Goal: Navigation & Orientation: Find specific page/section

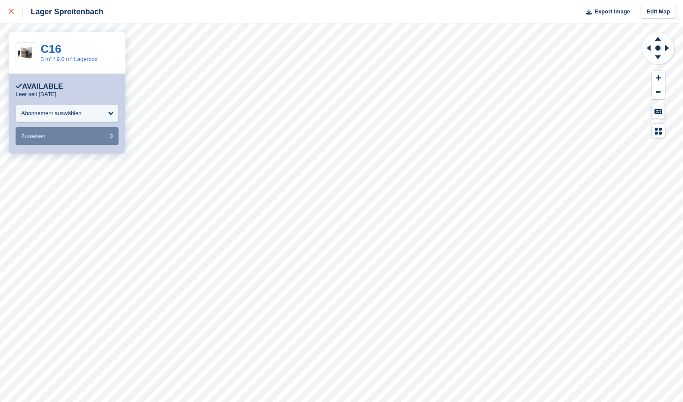
click at [13, 9] on icon at bounding box center [11, 11] width 5 height 5
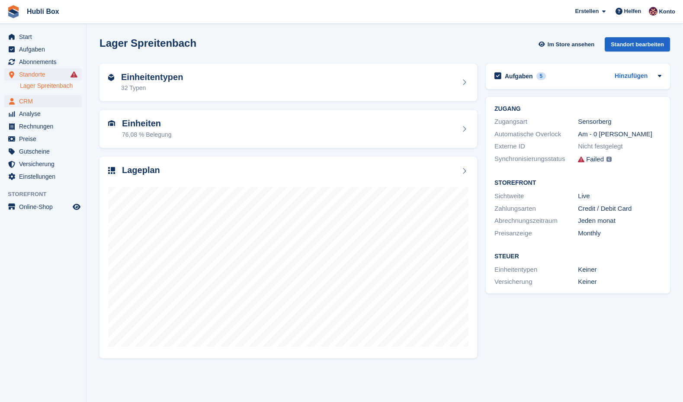
click at [47, 103] on span "CRM" at bounding box center [45, 101] width 52 height 12
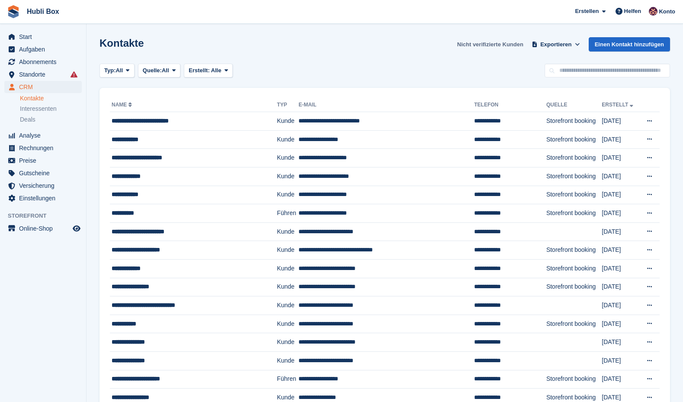
click at [495, 42] on link "Nicht verifizierte Kunden" at bounding box center [490, 44] width 73 height 14
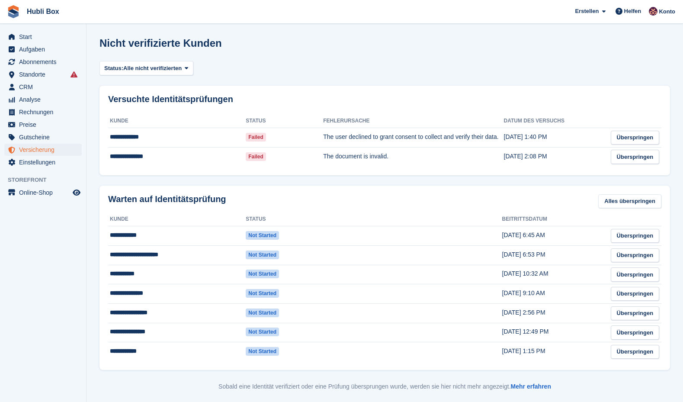
click at [54, 154] on span "Versicherung" at bounding box center [45, 150] width 52 height 12
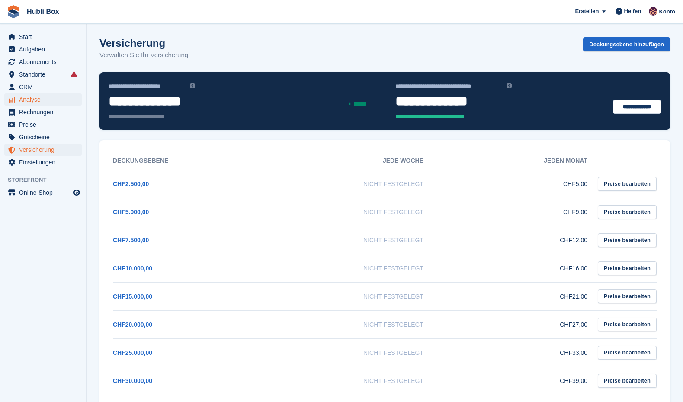
click at [35, 97] on span "Analyse" at bounding box center [45, 99] width 52 height 12
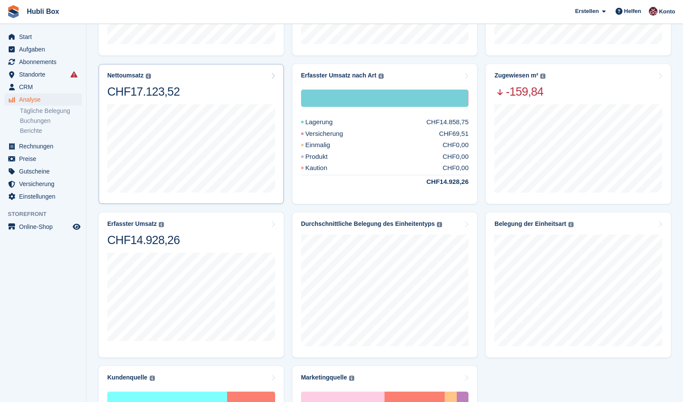
scroll to position [180, 0]
